Goal: Task Accomplishment & Management: Use online tool/utility

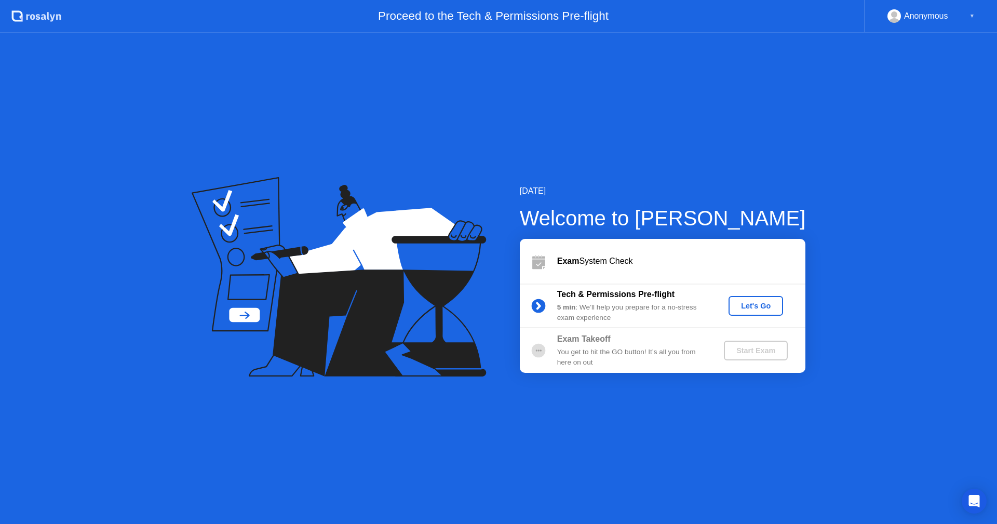
click at [746, 310] on div "Let's Go" at bounding box center [756, 306] width 46 height 8
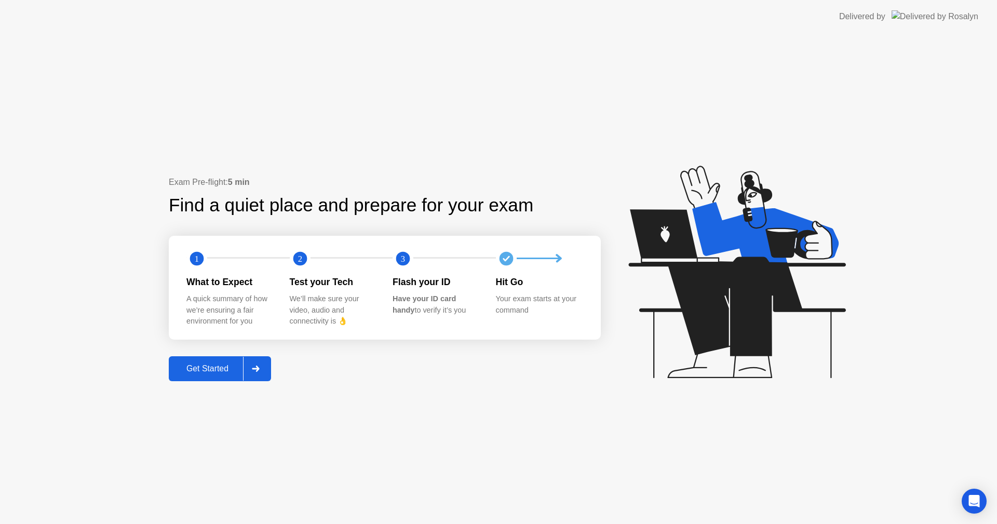
click at [195, 374] on div "Get Started" at bounding box center [207, 368] width 71 height 9
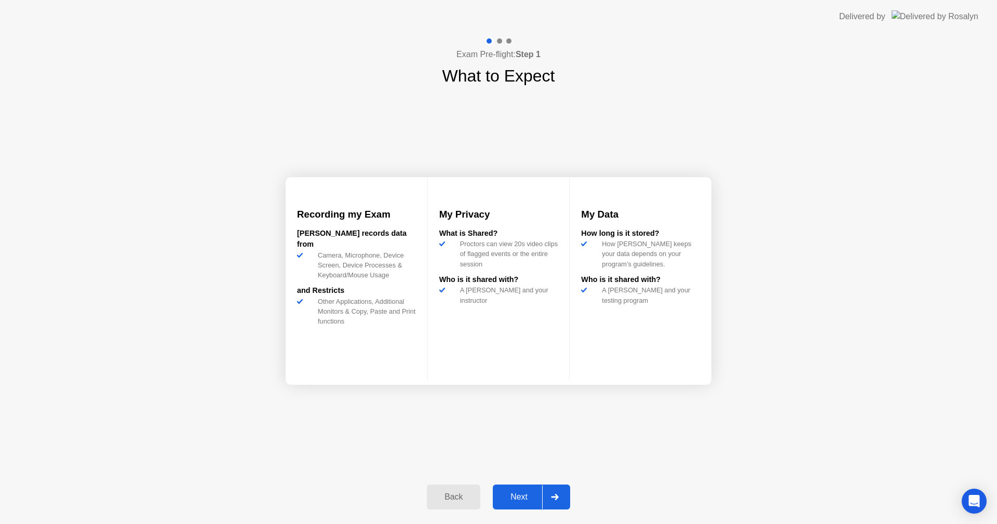
click at [529, 494] on div "Next" at bounding box center [519, 496] width 46 height 9
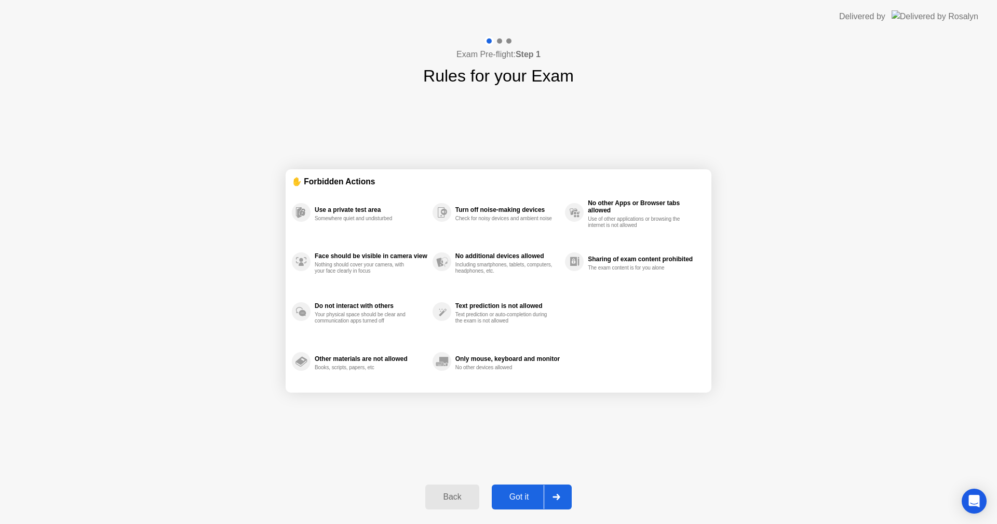
click at [524, 492] on div "Got it" at bounding box center [519, 496] width 49 height 9
select select "**********"
select select "*******"
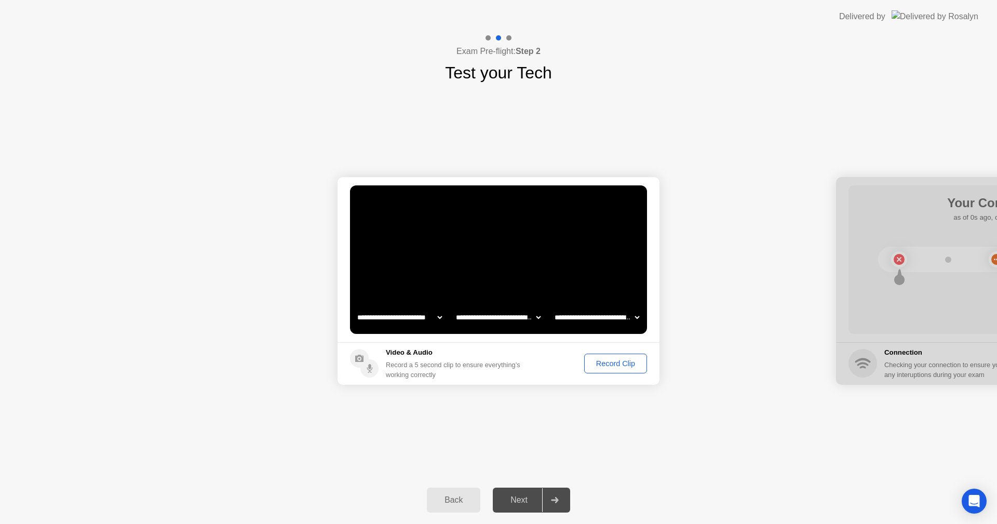
click at [608, 359] on div "Record Clip" at bounding box center [616, 363] width 56 height 8
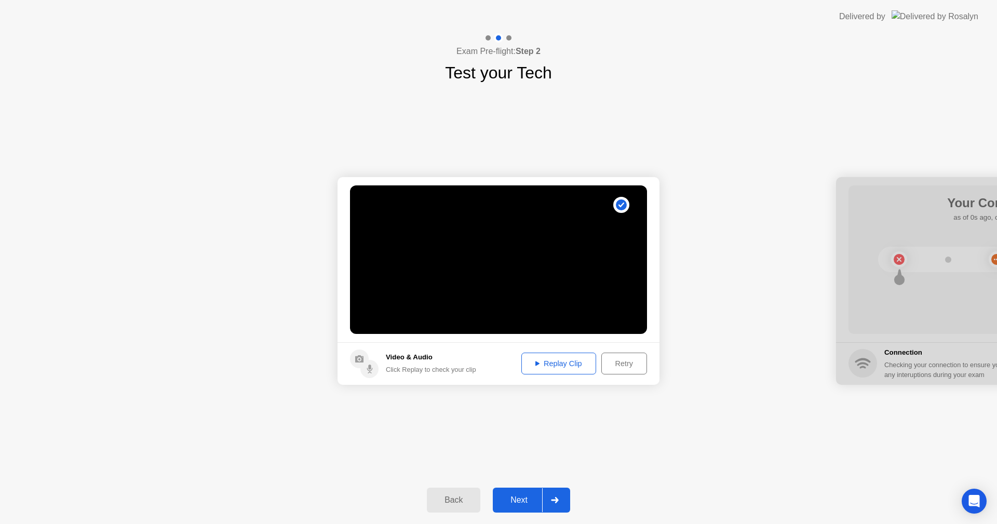
click at [566, 370] on button "Replay Clip" at bounding box center [559, 364] width 75 height 22
click at [570, 363] on div "Replay Clip" at bounding box center [559, 363] width 68 height 8
click at [517, 489] on button "Next" at bounding box center [531, 500] width 77 height 25
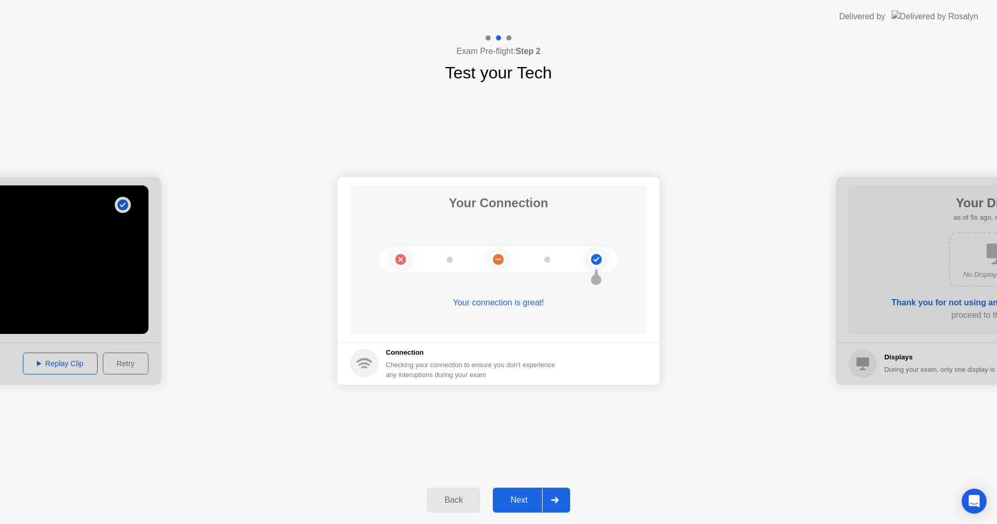
click at [525, 499] on div "Next" at bounding box center [519, 500] width 46 height 9
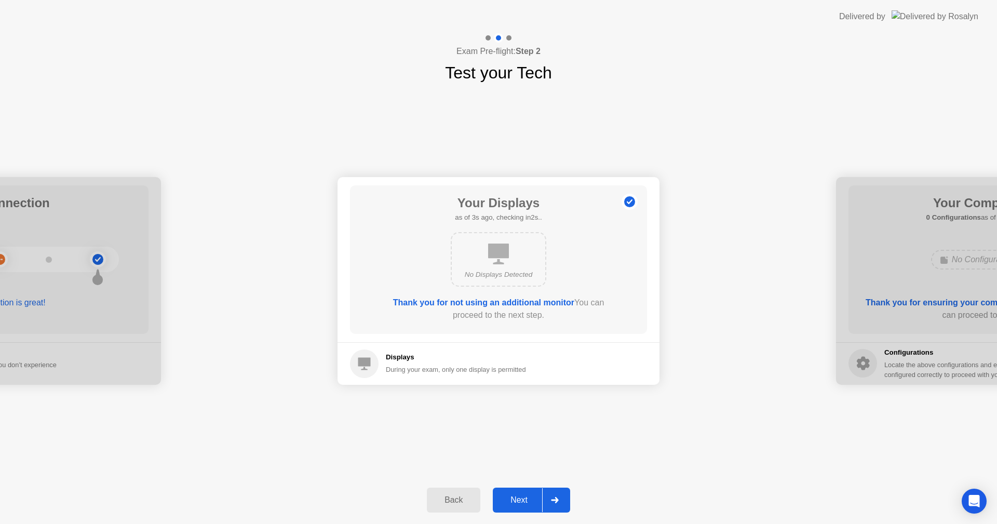
click at [515, 491] on button "Next" at bounding box center [531, 500] width 77 height 25
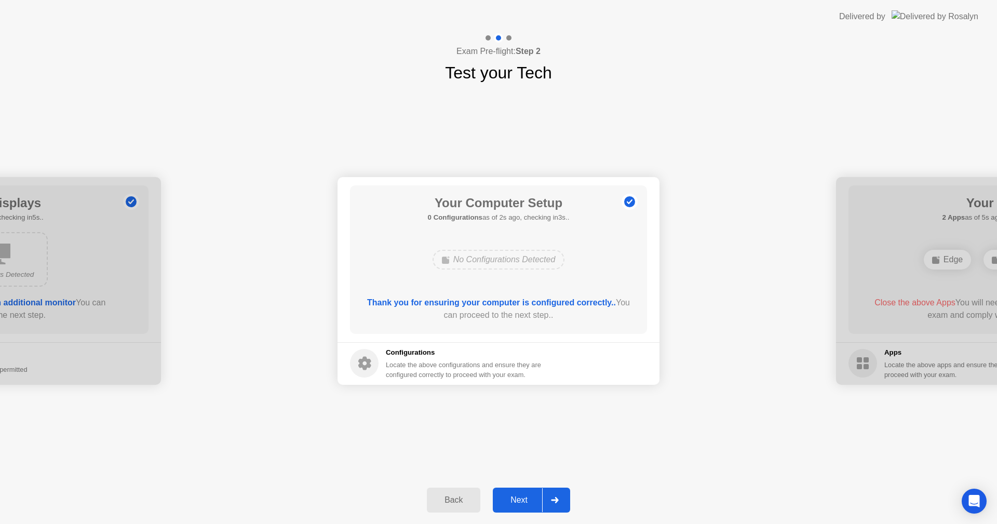
click at [515, 491] on button "Next" at bounding box center [531, 500] width 77 height 25
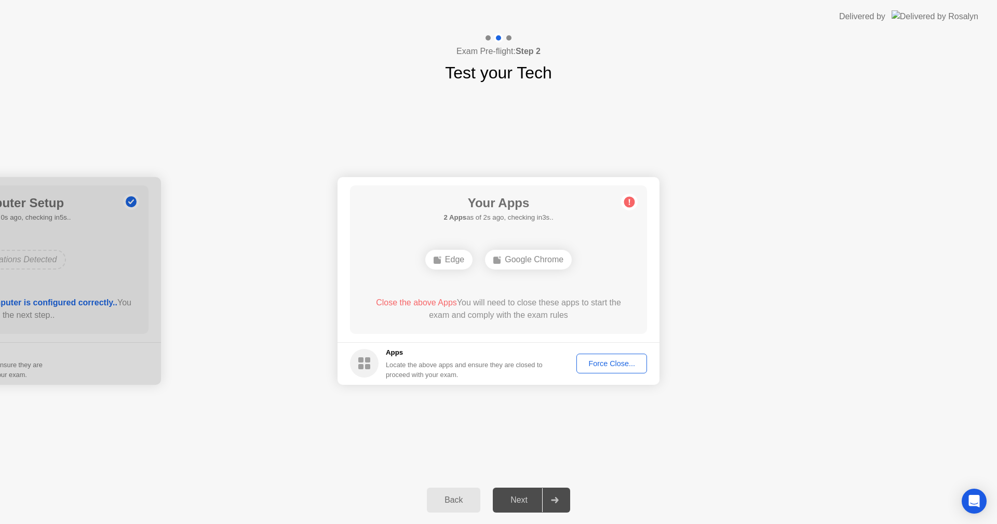
click at [591, 362] on div "Force Close..." at bounding box center [611, 363] width 63 height 8
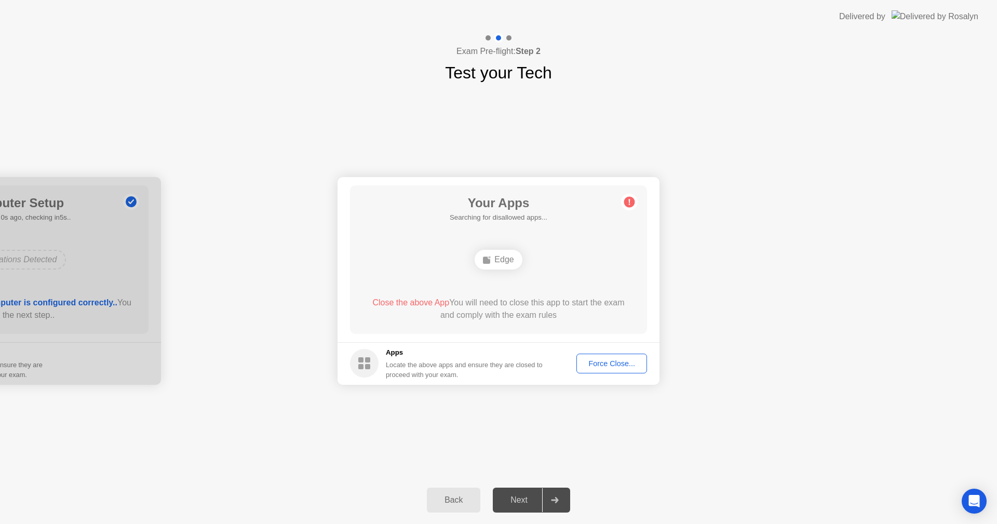
click at [702, 417] on div "**********" at bounding box center [498, 280] width 997 height 391
click at [624, 361] on div "Force Close..." at bounding box center [611, 363] width 63 height 8
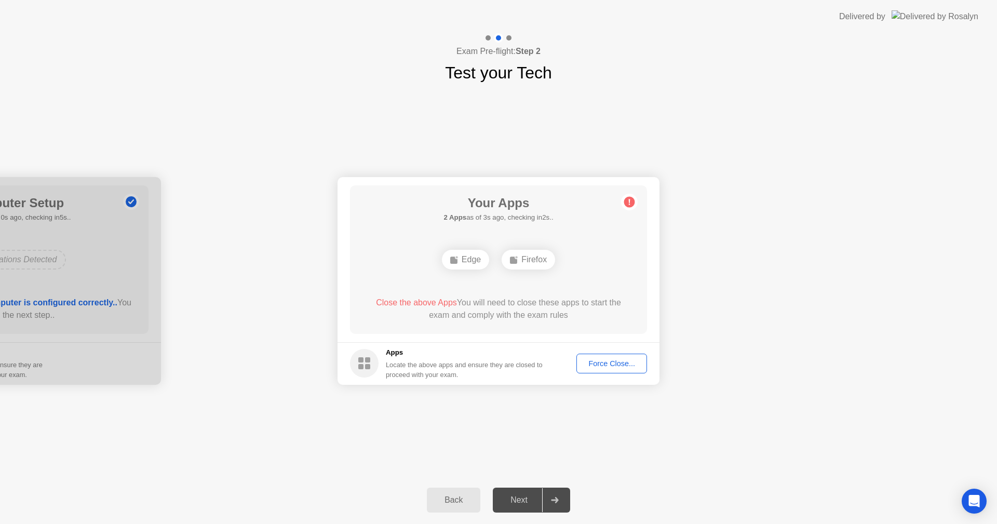
click at [601, 354] on button "Force Close..." at bounding box center [612, 364] width 71 height 20
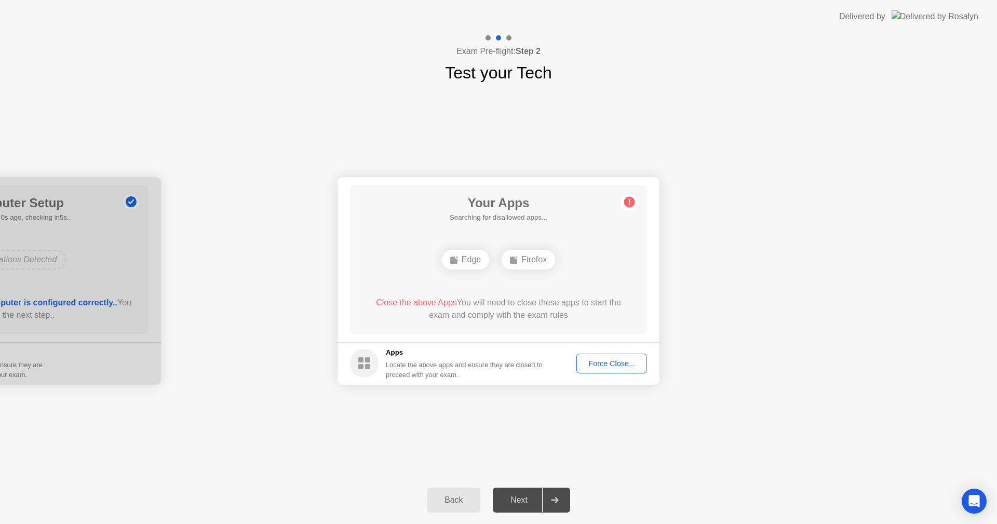
click at [609, 368] on div "Force Close..." at bounding box center [611, 363] width 63 height 8
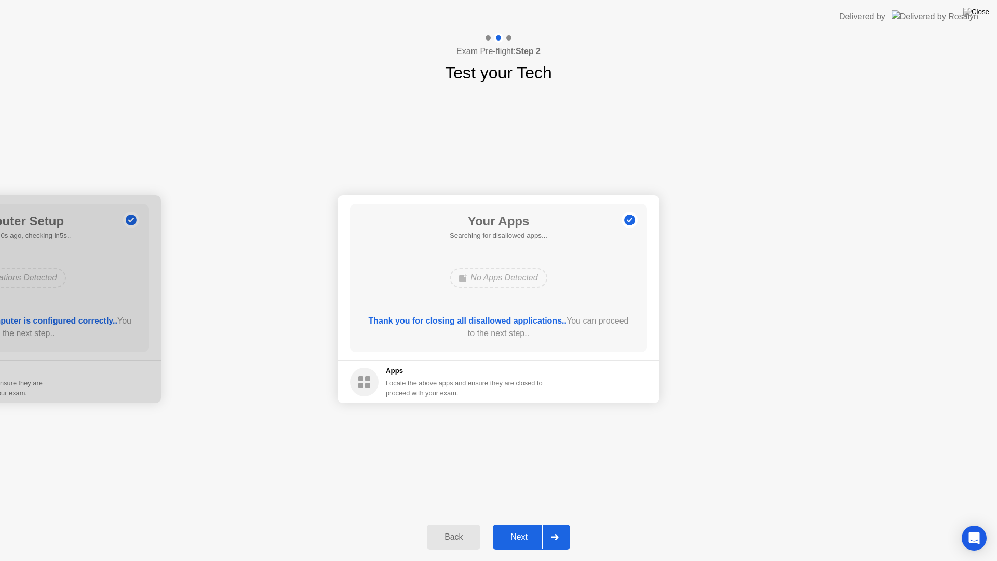
drag, startPoint x: 669, startPoint y: 7, endPoint x: 674, endPoint y: 55, distance: 48.6
click at [674, 55] on app-layout-with-logo "**********" at bounding box center [498, 280] width 997 height 561
click at [677, 41] on div "Exam Pre-flight: Step 2 Test your Tech" at bounding box center [498, 59] width 997 height 52
click at [522, 524] on div "Next" at bounding box center [519, 536] width 46 height 9
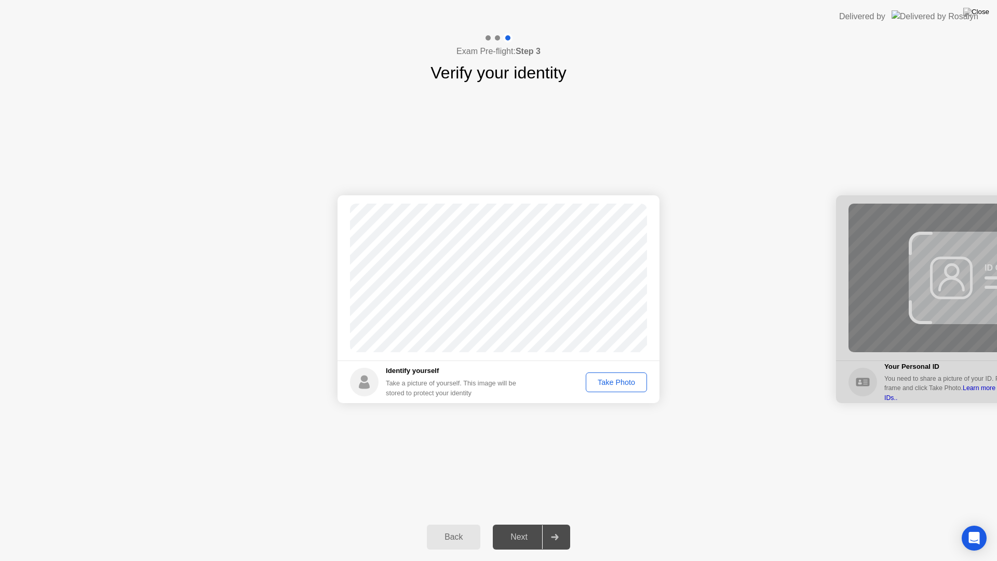
click at [626, 383] on div "Take Photo" at bounding box center [617, 382] width 54 height 8
click at [528, 524] on div "Next" at bounding box center [519, 536] width 46 height 9
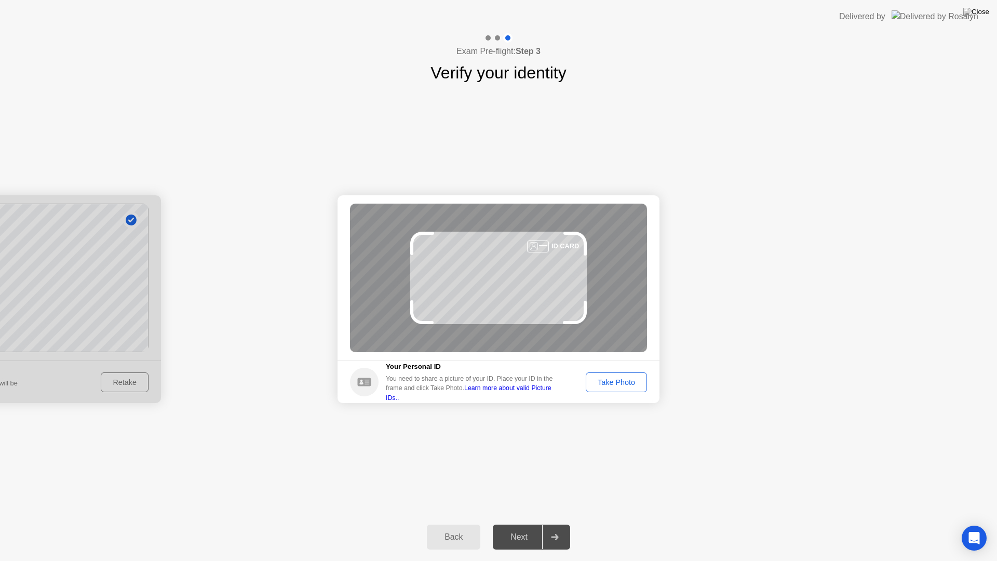
click at [604, 386] on div "Take Photo" at bounding box center [617, 382] width 54 height 8
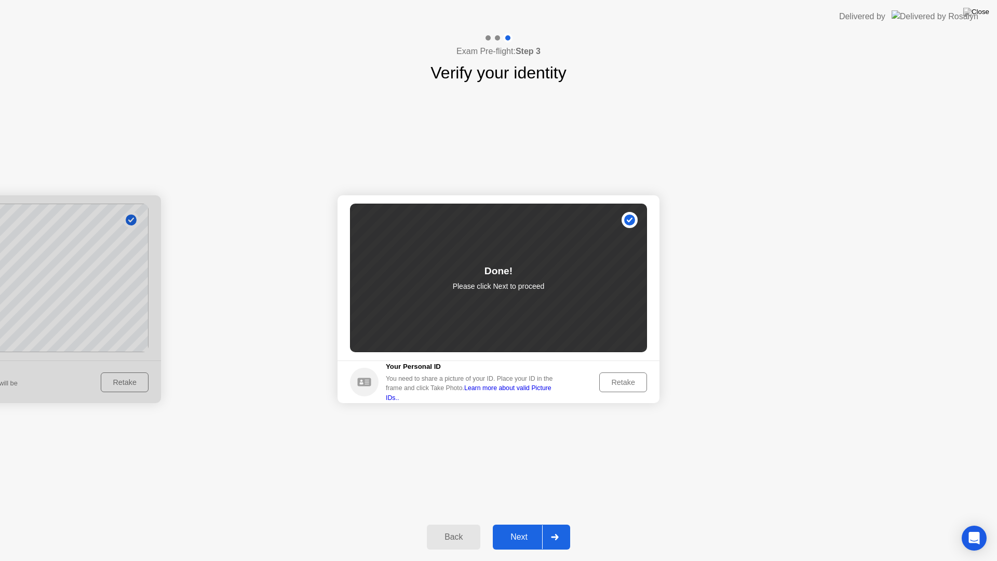
click at [520, 524] on button "Next" at bounding box center [531, 537] width 77 height 25
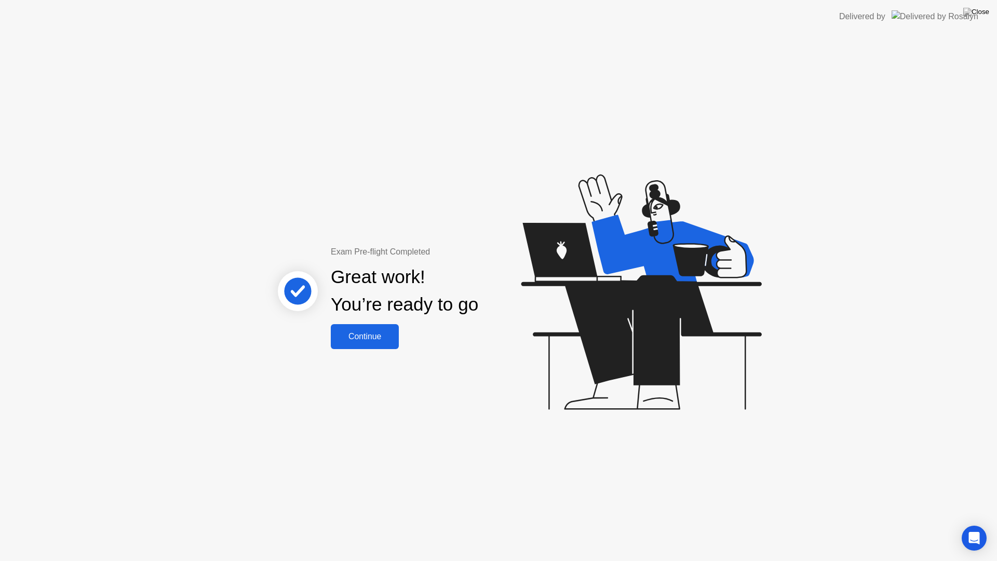
click at [361, 332] on div "Continue" at bounding box center [365, 336] width 62 height 9
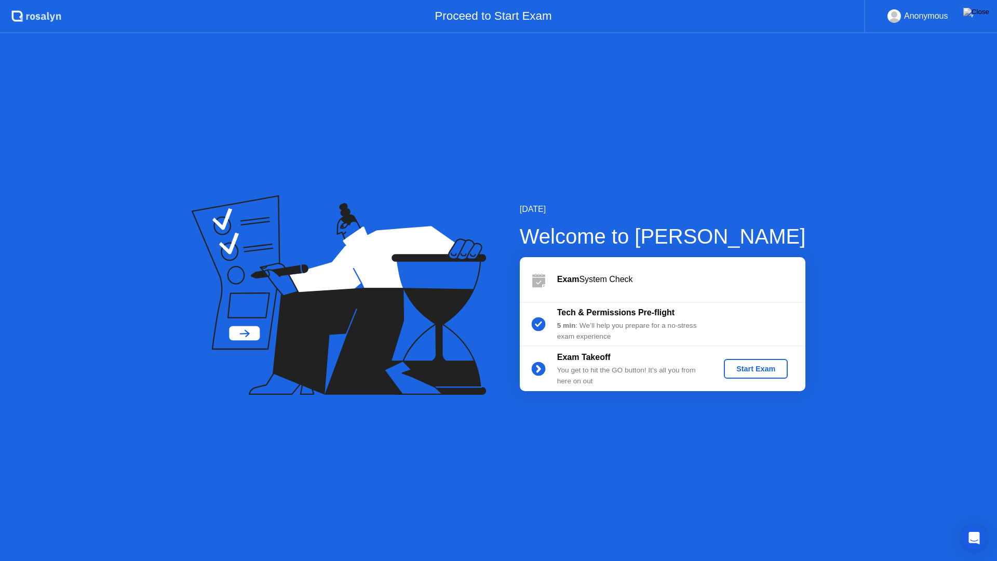
click at [767, 372] on div "Start Exam" at bounding box center [756, 369] width 56 height 8
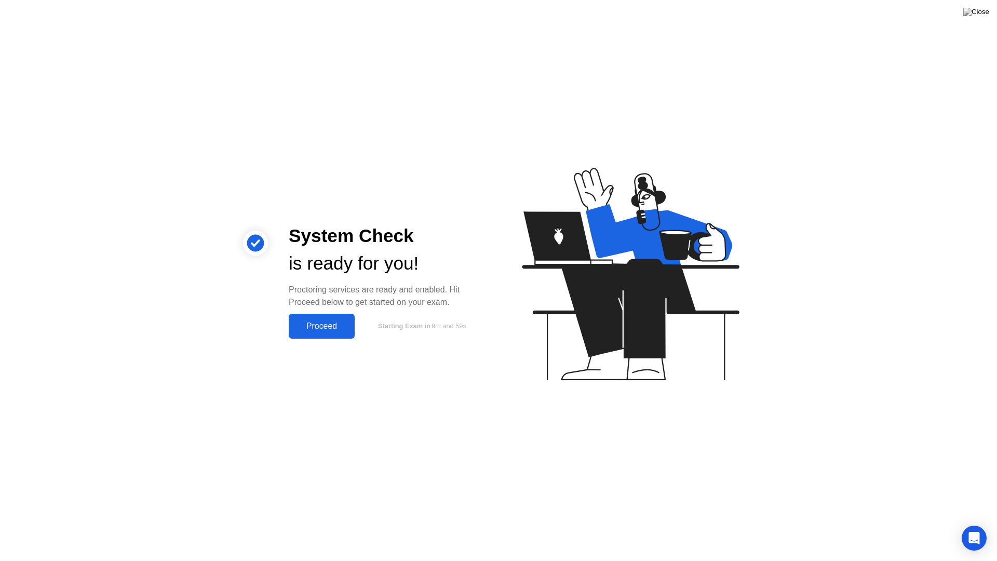
click at [322, 329] on div "Proceed" at bounding box center [322, 326] width 60 height 9
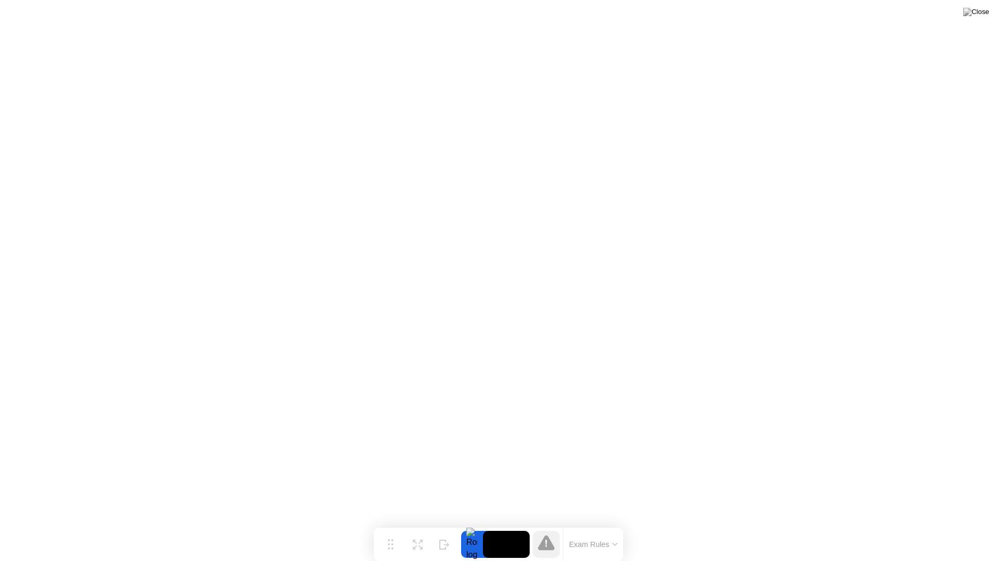
click at [580, 524] on button "Exam Rules" at bounding box center [593, 544] width 55 height 9
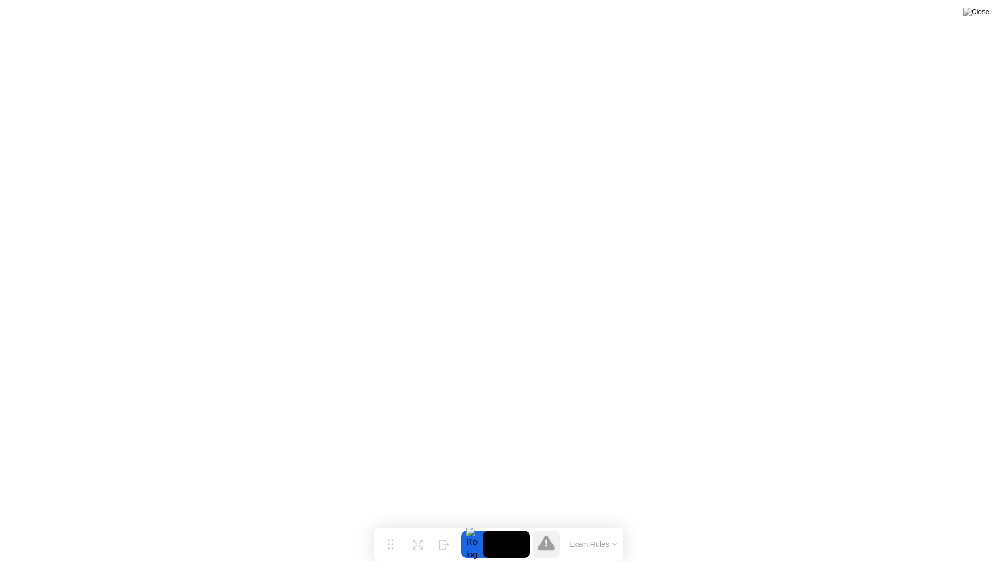
click at [981, 7] on button at bounding box center [976, 12] width 31 height 14
click at [979, 15] on img at bounding box center [977, 12] width 26 height 8
